Goal: Register for event/course

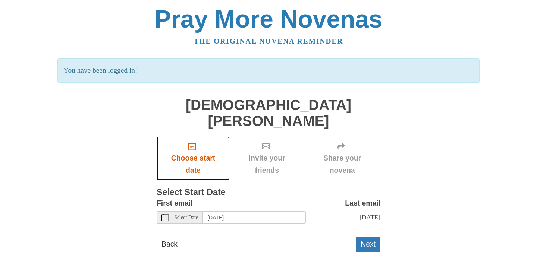
click at [194, 152] on span "Choose start date" at bounding box center [193, 164] width 58 height 25
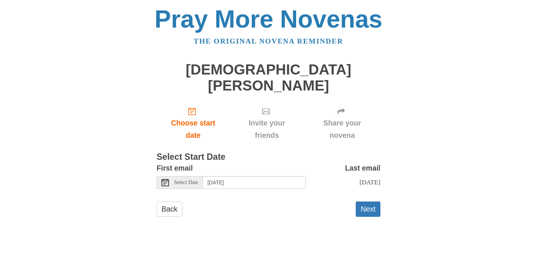
click at [168, 179] on icon at bounding box center [165, 182] width 7 height 7
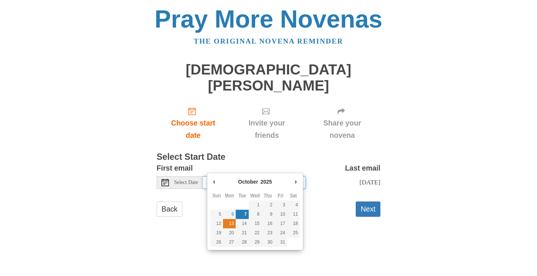
type input "Monday, October 13th"
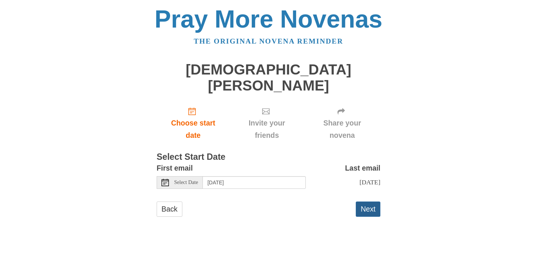
click at [372, 203] on button "Next" at bounding box center [368, 209] width 25 height 15
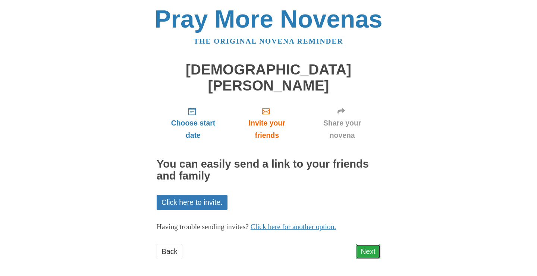
click at [372, 244] on link "Next" at bounding box center [368, 251] width 25 height 15
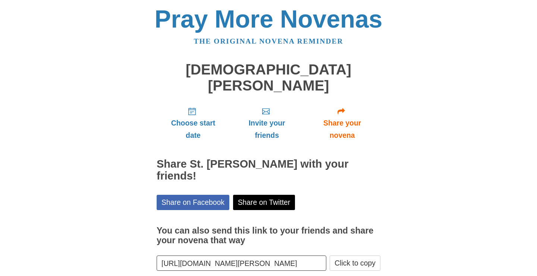
scroll to position [23, 0]
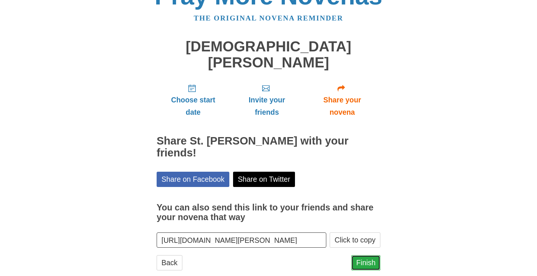
click at [363, 256] on link "Finish" at bounding box center [365, 263] width 29 height 15
